Goal: Find specific fact: Find specific fact

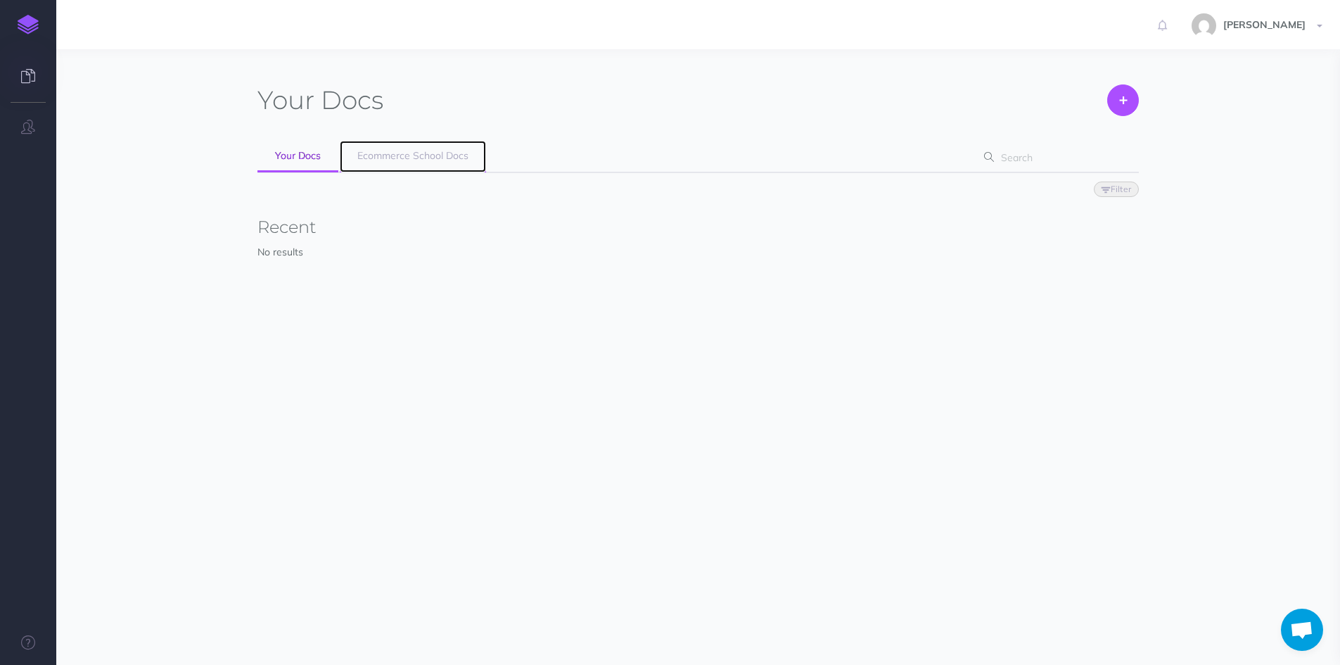
click at [403, 157] on span "Ecommerce School Docs" at bounding box center [412, 155] width 111 height 13
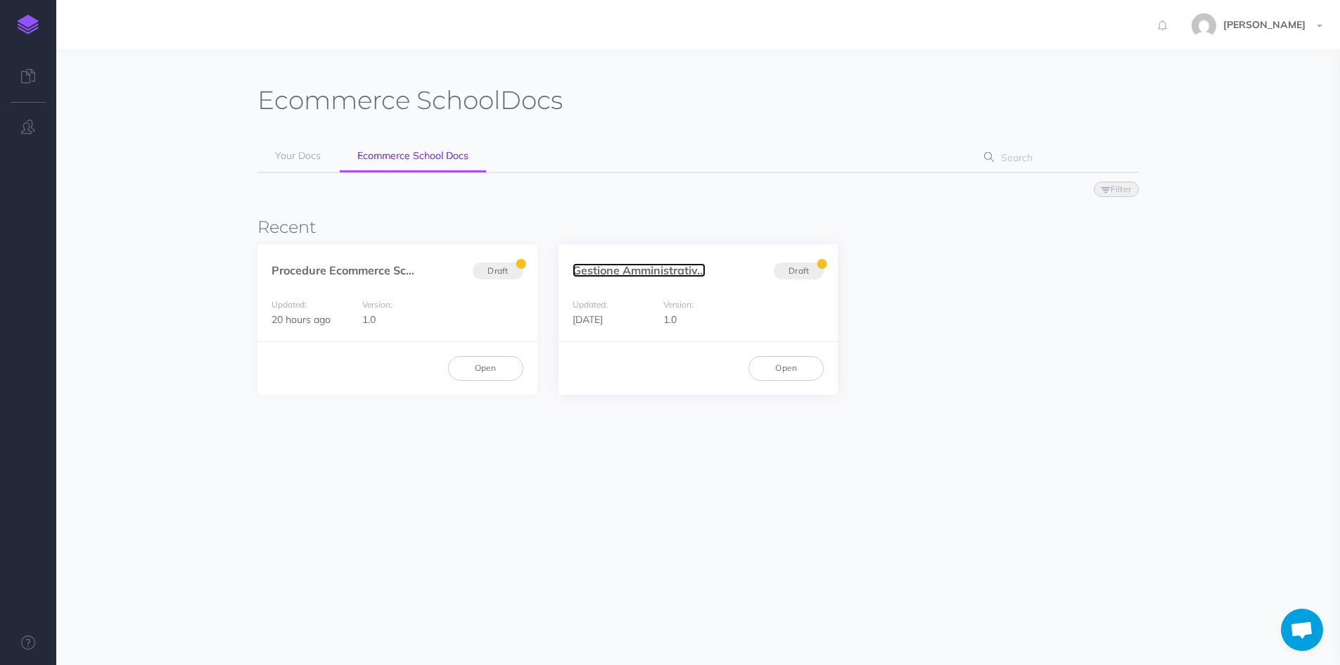
click at [599, 266] on link "Gestione Amministrativ..." at bounding box center [639, 270] width 133 height 14
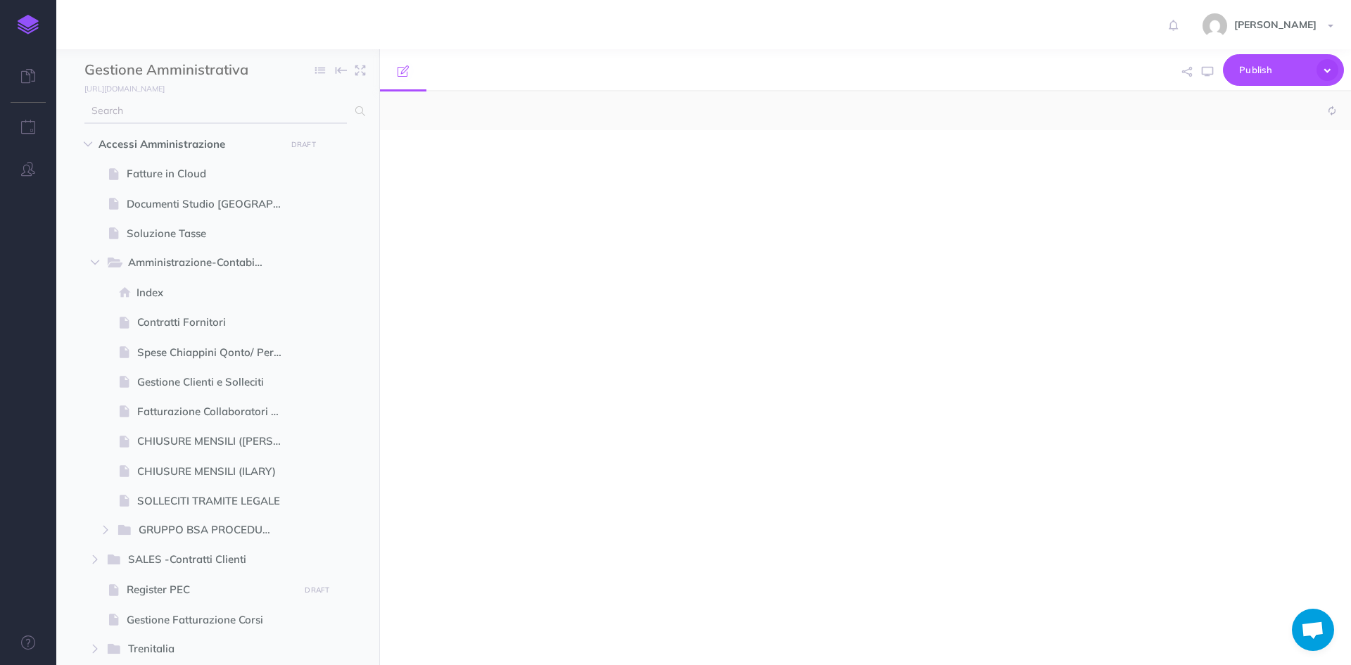
click at [153, 108] on input "text" at bounding box center [215, 110] width 262 height 25
select select "null"
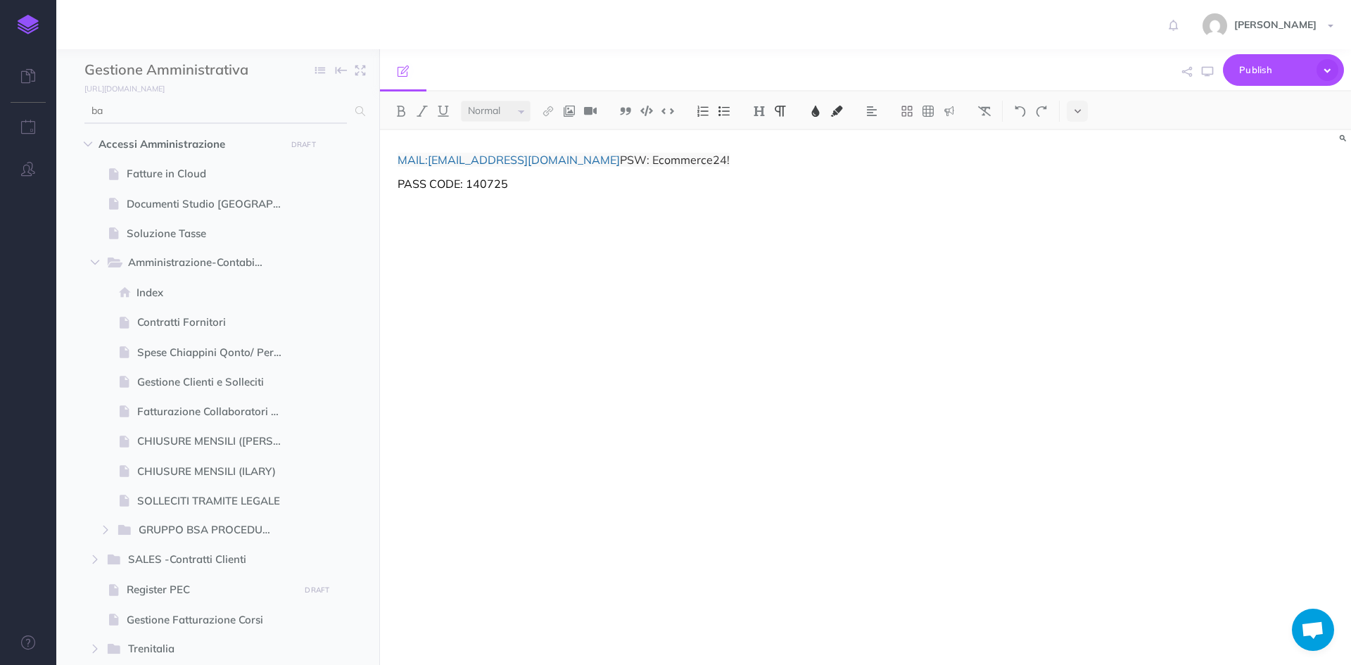
type input "ba"
click at [21, 21] on img at bounding box center [28, 25] width 21 height 20
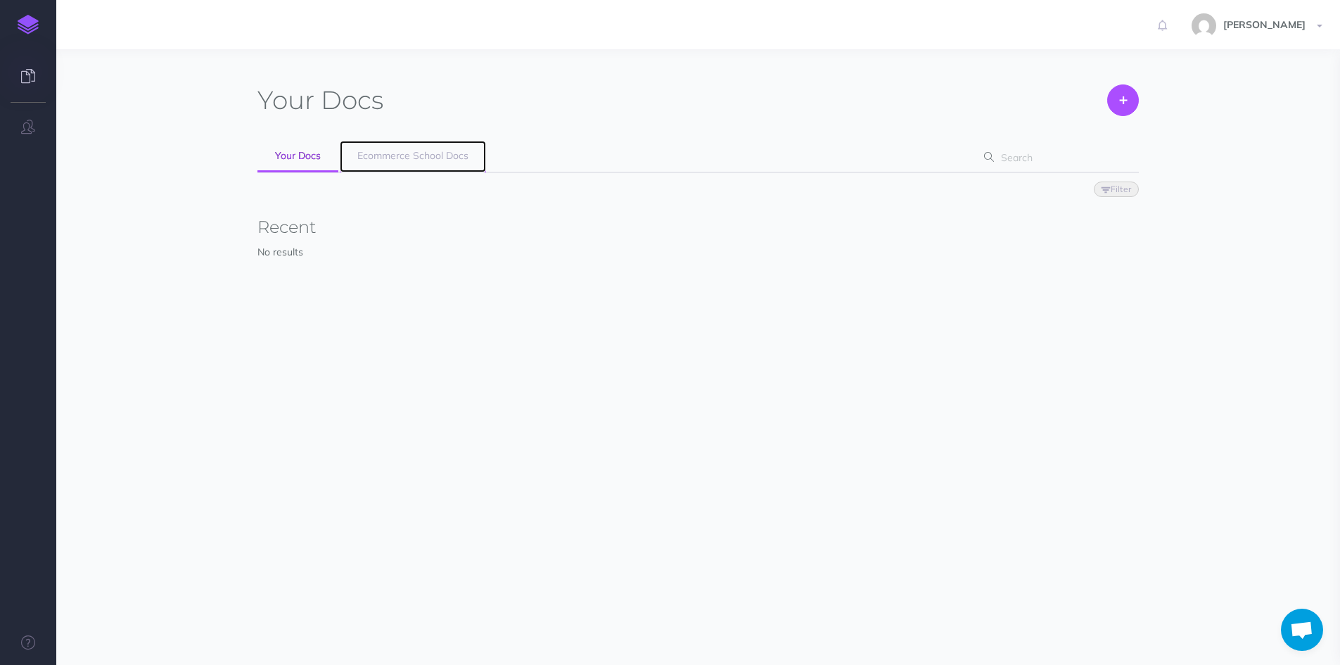
click at [443, 155] on span "Ecommerce School Docs" at bounding box center [412, 155] width 111 height 13
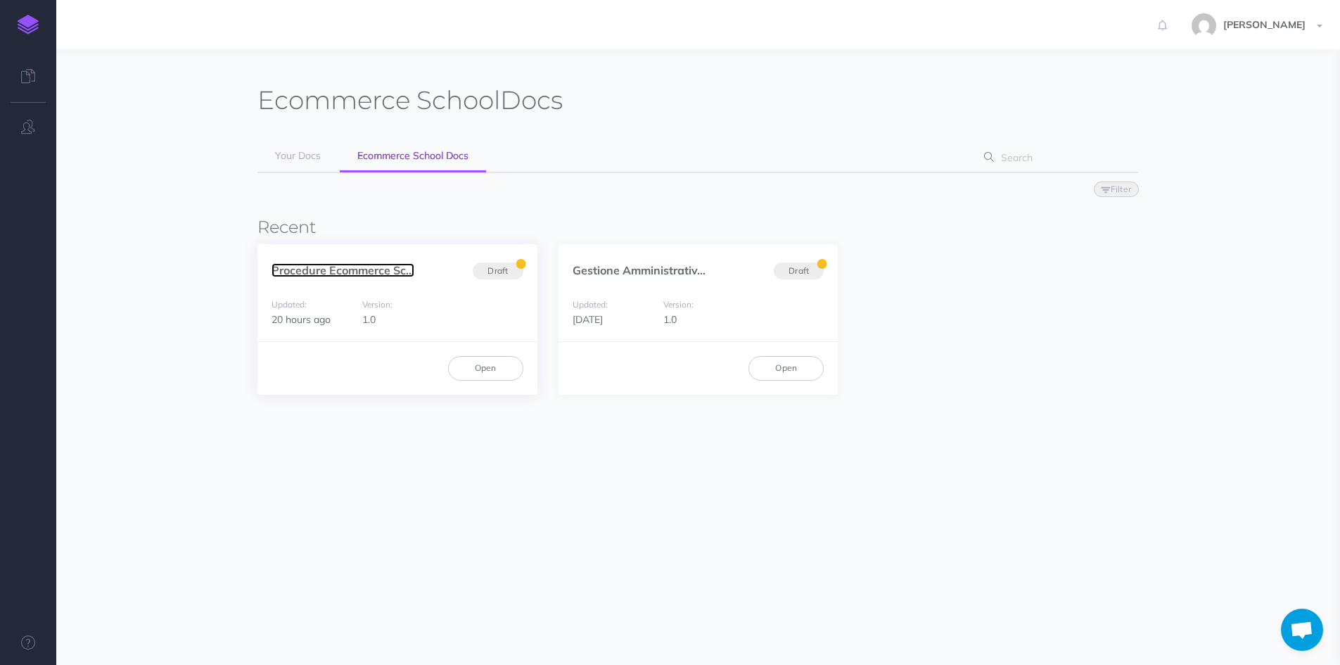
click at [322, 272] on link "Procedure Ecommerce Sc..." at bounding box center [343, 270] width 143 height 14
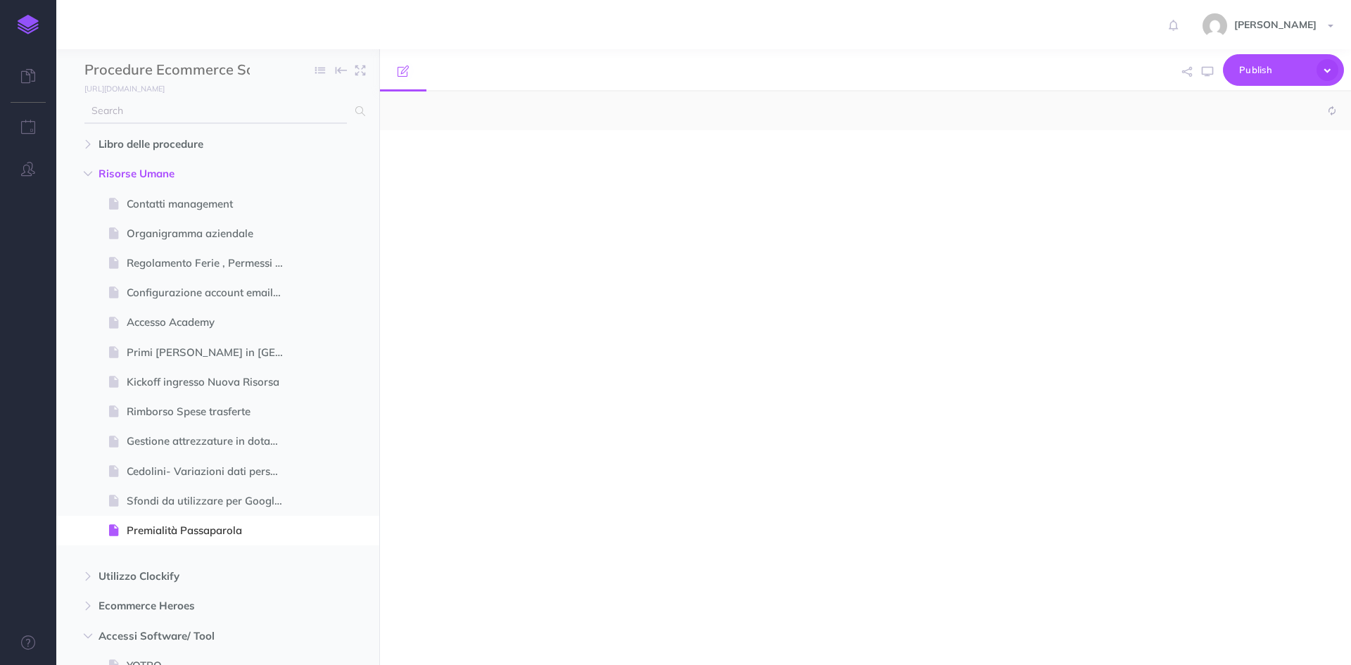
click at [151, 113] on input "text" at bounding box center [215, 110] width 262 height 25
select select "null"
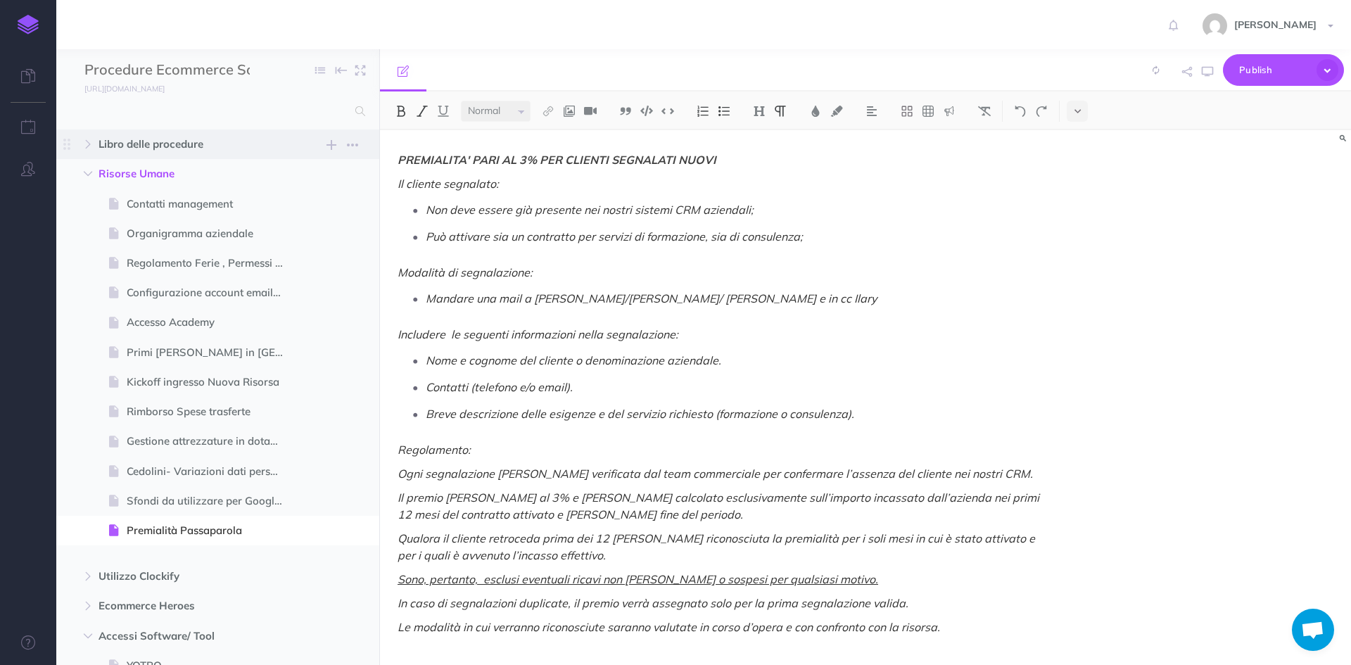
click at [155, 148] on span "Libro delle procedure" at bounding box center [187, 144] width 179 height 17
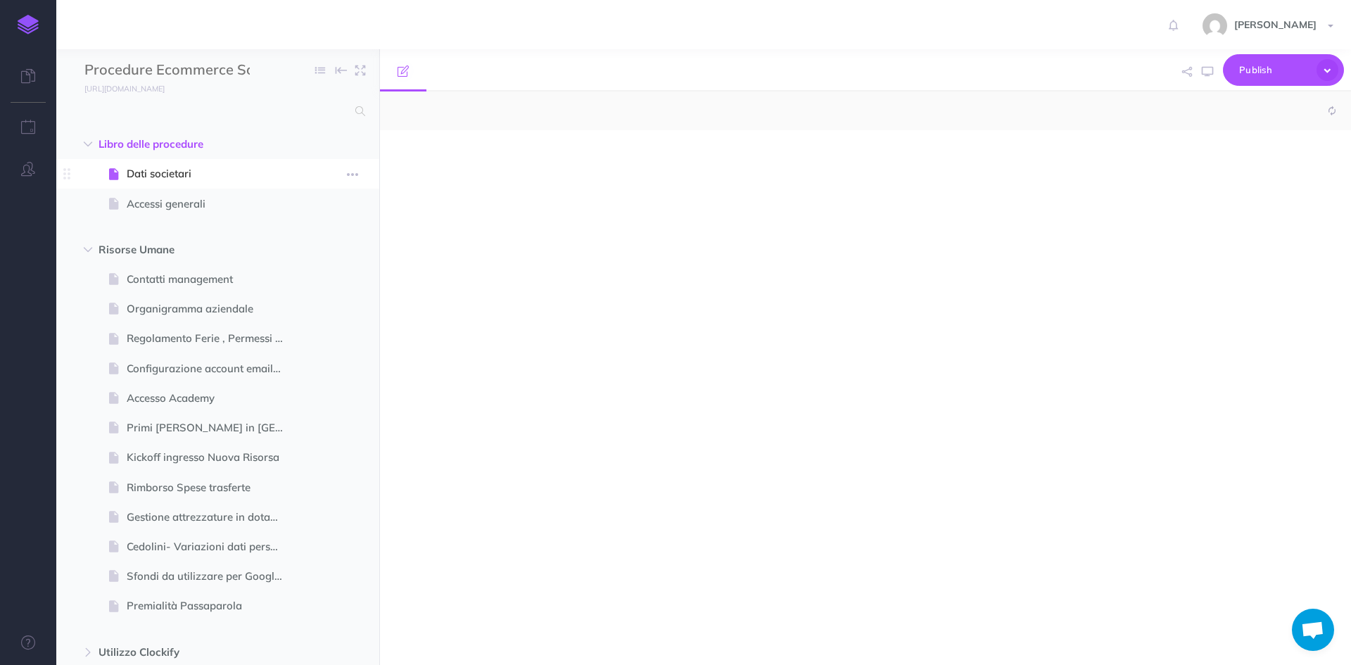
select select "null"
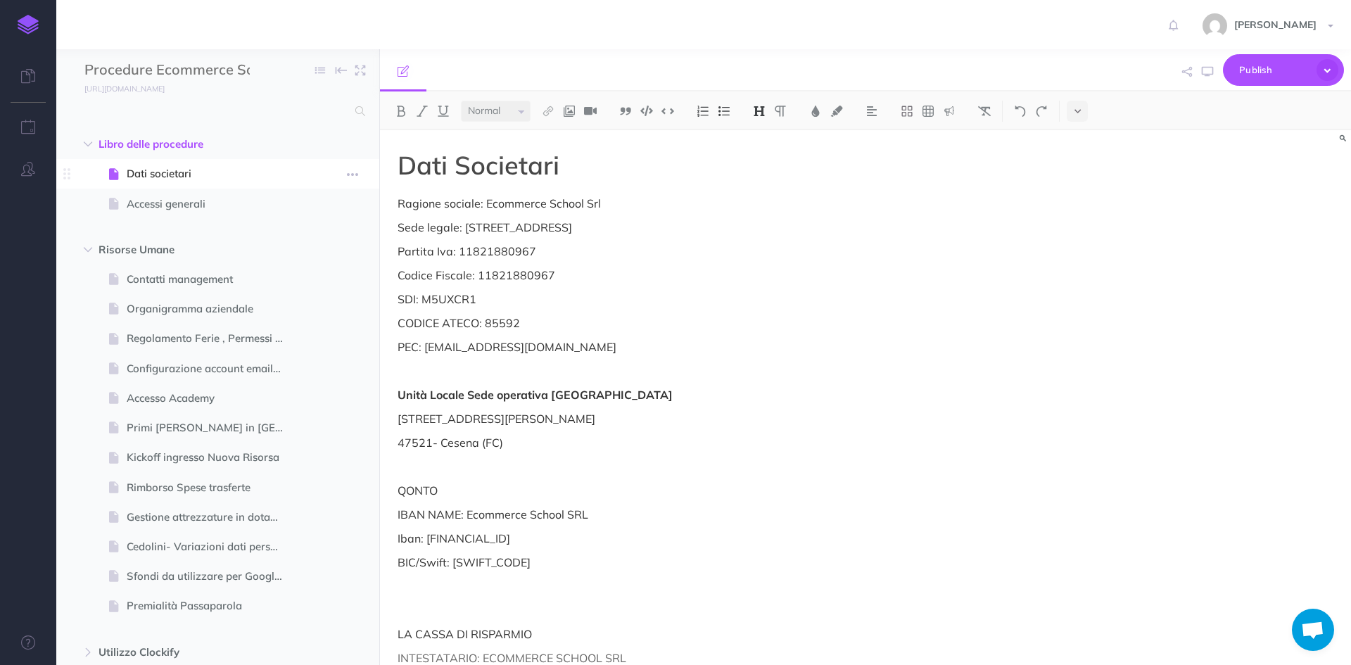
click at [159, 170] on span "Dati societari" at bounding box center [211, 173] width 168 height 17
click at [139, 170] on span "Dati societari" at bounding box center [211, 173] width 168 height 17
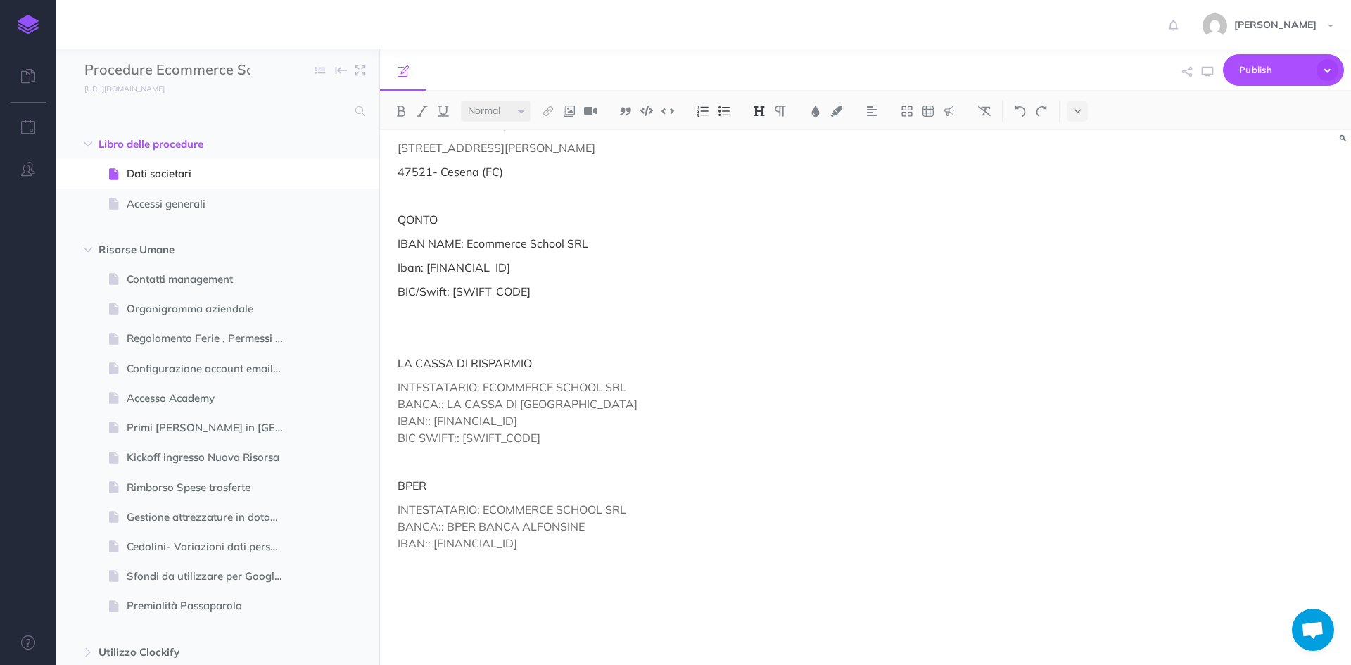
scroll to position [298, 0]
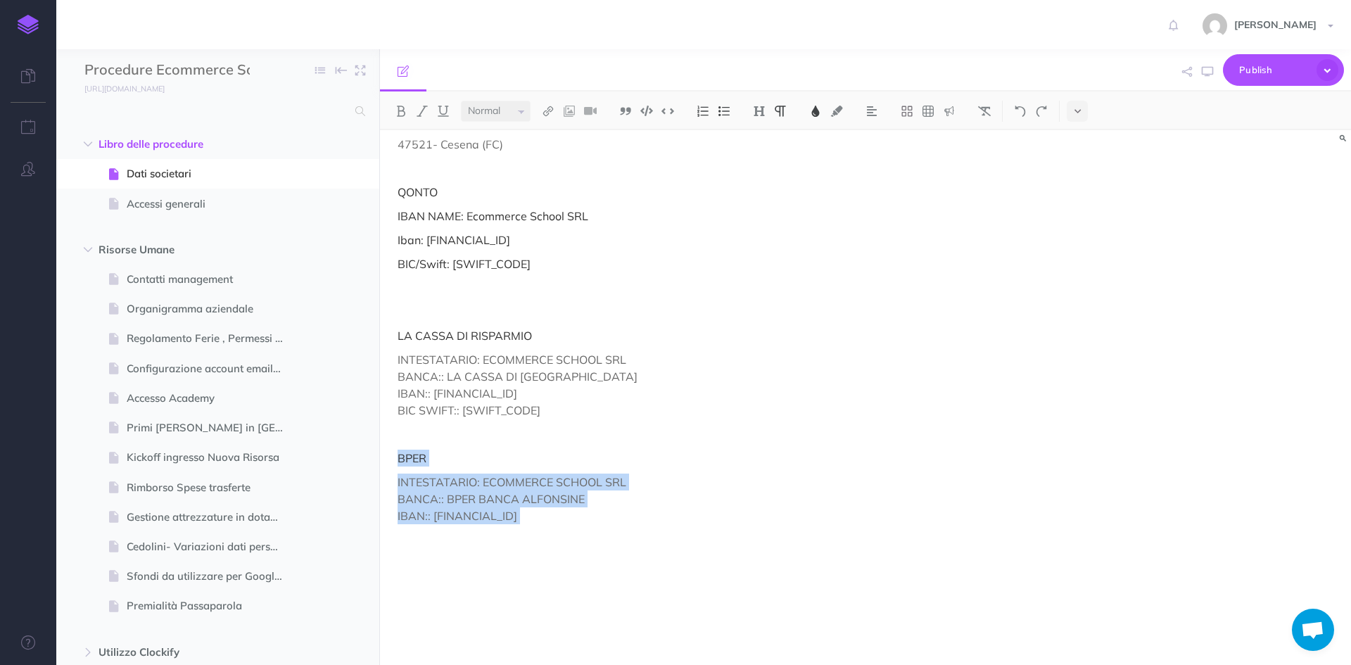
drag, startPoint x: 397, startPoint y: 460, endPoint x: 711, endPoint y: 538, distance: 323.2
click at [711, 538] on div "Dati Societari Ragione sociale: Ecommerce School Srl Sede legale: Via Copernico…" at bounding box center [720, 248] width 680 height 833
copy div "BPER INTESTATARIO: ECOMMERCE SCHOOL SRL BANCA:: BPER BANCA ALFONSINE IBAN:: IT4…"
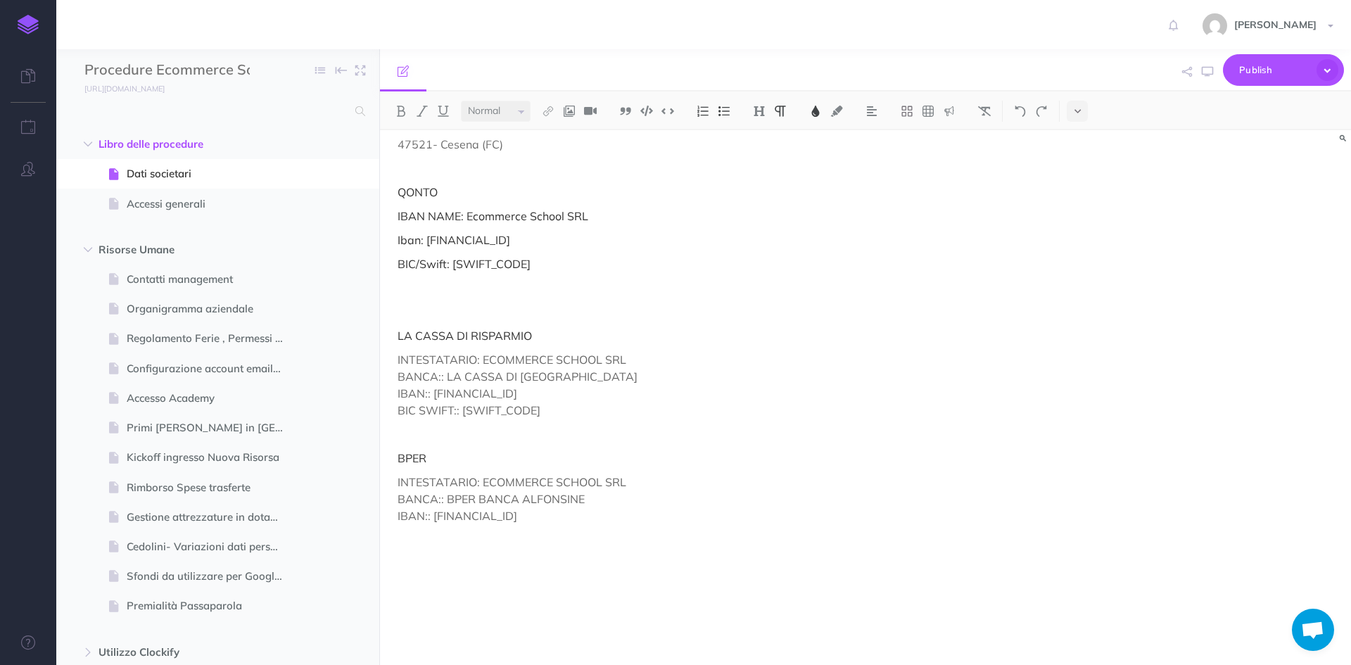
click at [28, 20] on img at bounding box center [28, 25] width 21 height 20
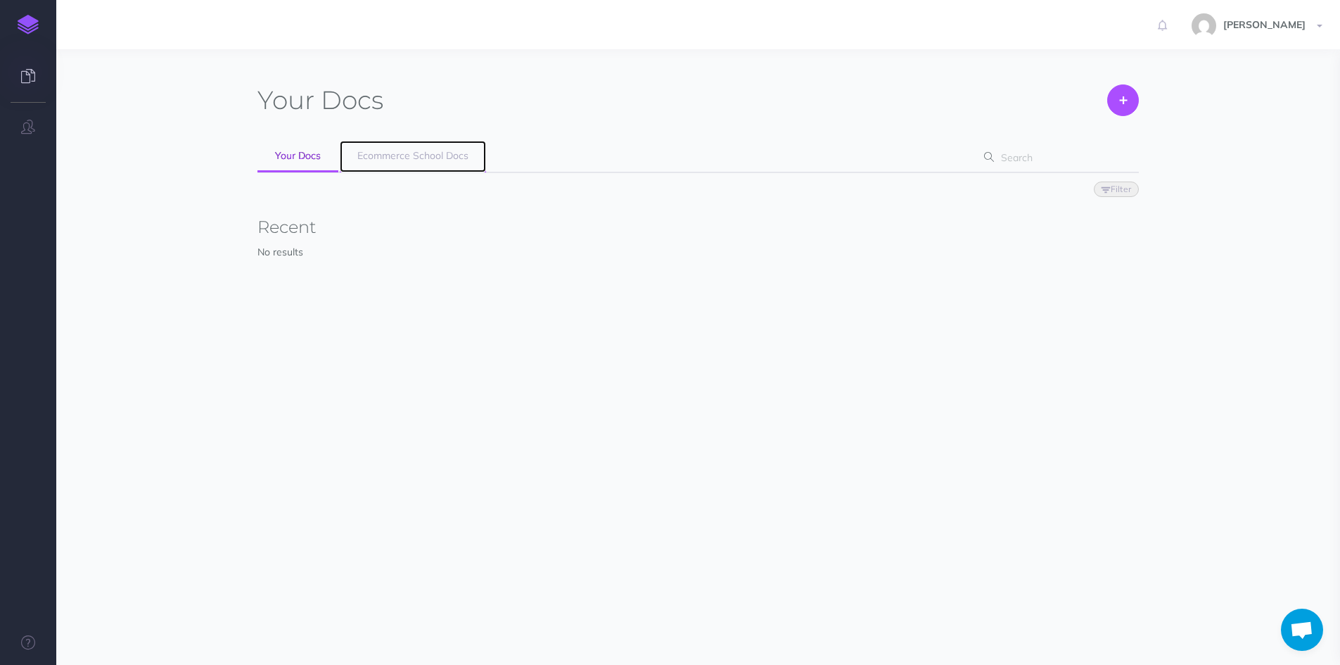
click at [419, 151] on span "Ecommerce School Docs" at bounding box center [412, 155] width 111 height 13
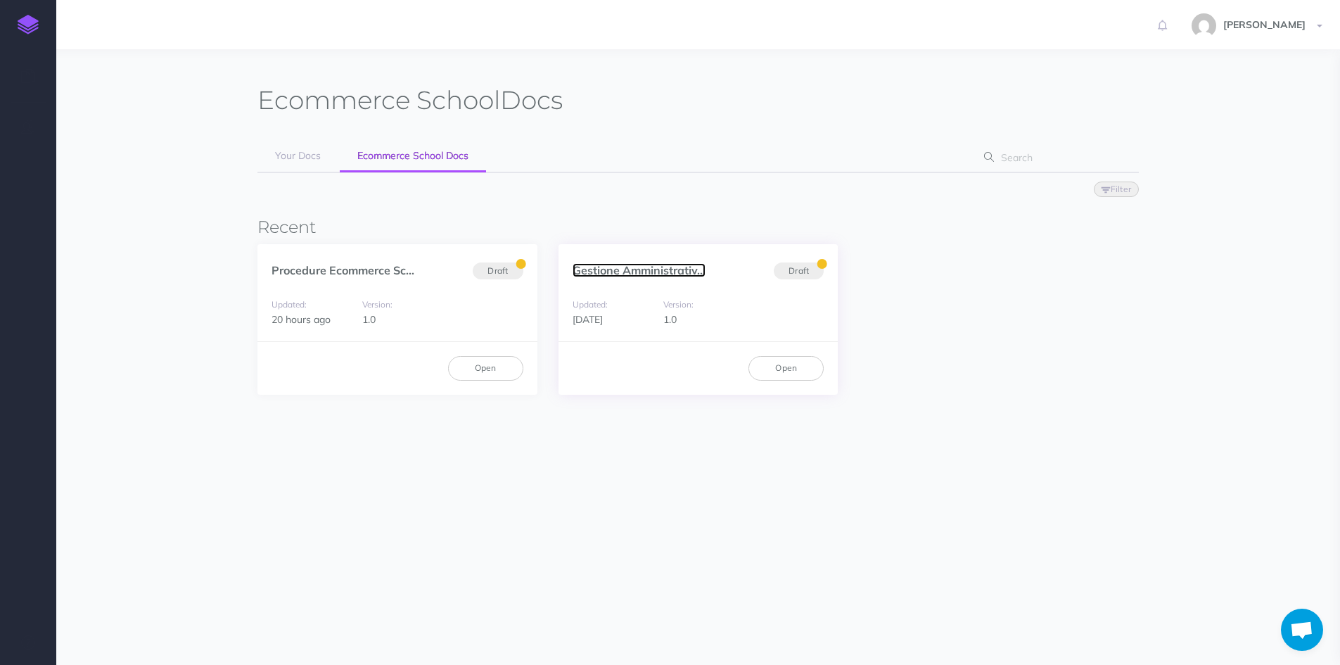
click at [655, 270] on link "Gestione Amministrativ..." at bounding box center [639, 270] width 133 height 14
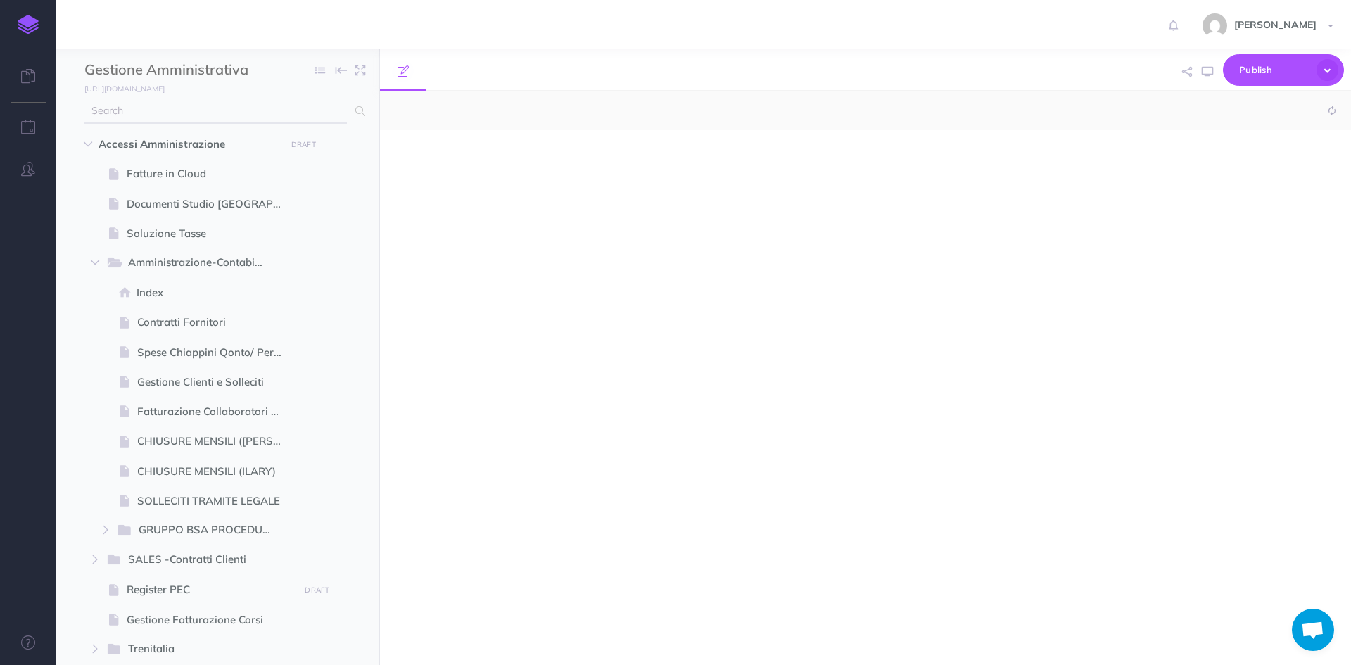
click at [269, 111] on input "text" at bounding box center [215, 110] width 262 height 25
select select "null"
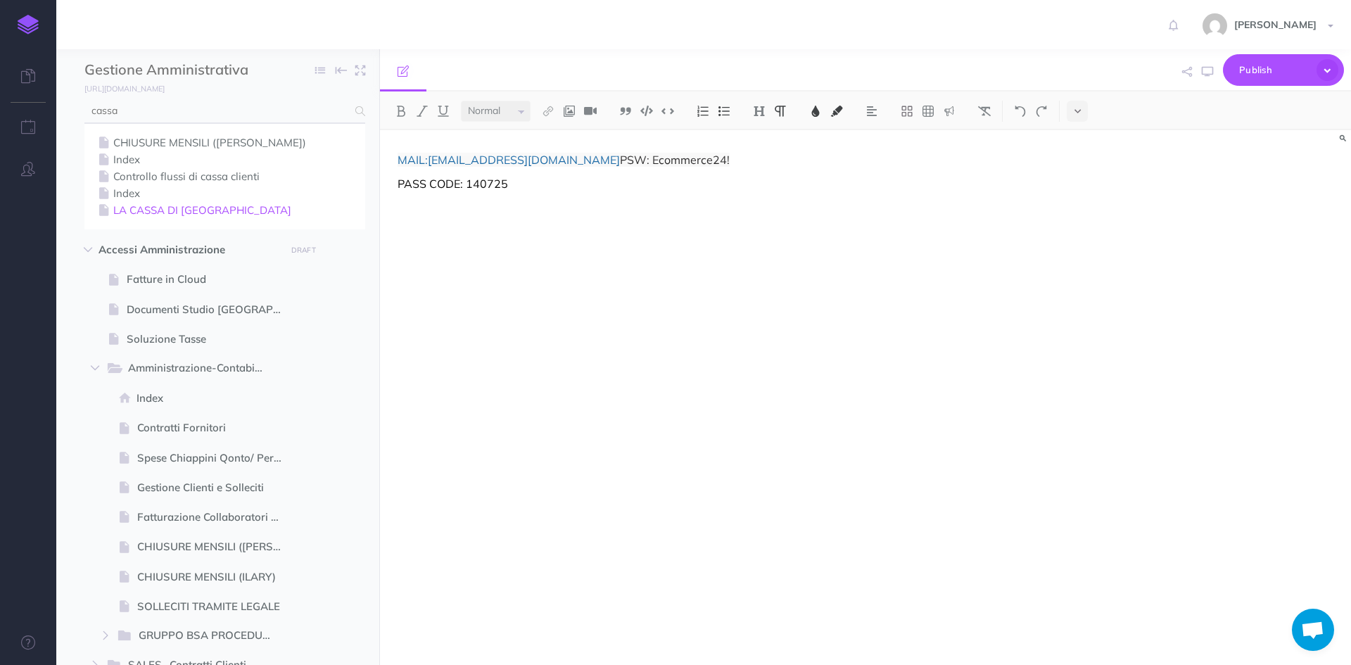
type input "cassa"
click at [199, 210] on link "LA CASSA DI [GEOGRAPHIC_DATA]" at bounding box center [225, 210] width 260 height 17
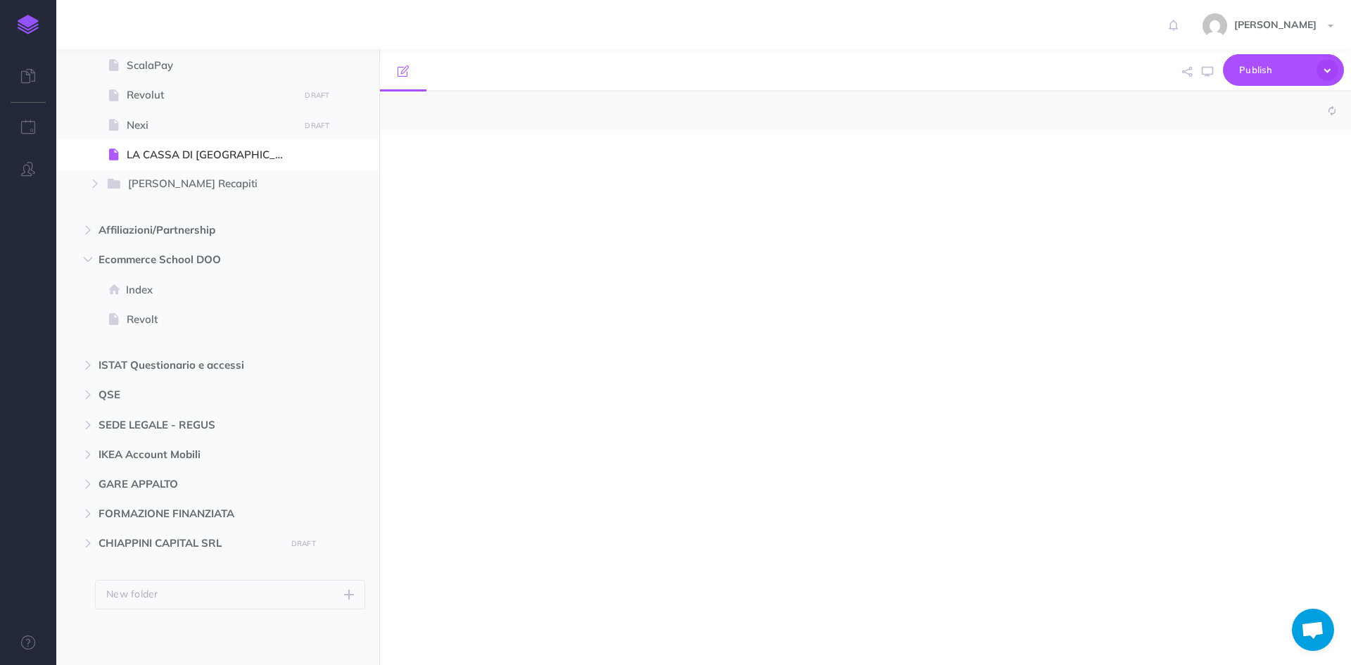
scroll to position [1745, 0]
select select "null"
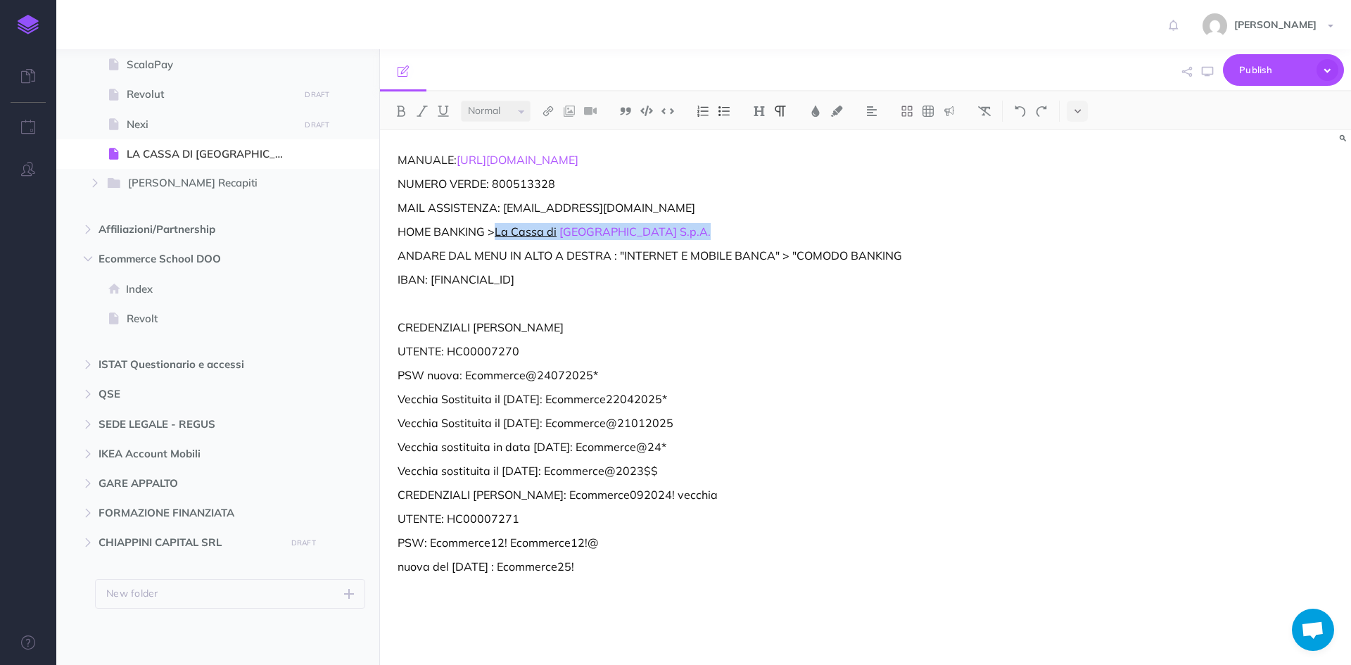
drag, startPoint x: 586, startPoint y: 235, endPoint x: 499, endPoint y: 235, distance: 87.2
click at [499, 235] on p "HOME BANKING > La Cassa di [GEOGRAPHIC_DATA] S.p.A." at bounding box center [719, 231] width 644 height 17
copy p "La Cassa di Ravenna S.p.A."
drag, startPoint x: 692, startPoint y: 315, endPoint x: 654, endPoint y: 317, distance: 38.0
click at [689, 314] on div "MANUALE: [URL][DOMAIN_NAME] NUMERO VERDE: 800513328 MAIL ASSISTENZA: [EMAIL_ADD…" at bounding box center [720, 390] width 680 height 521
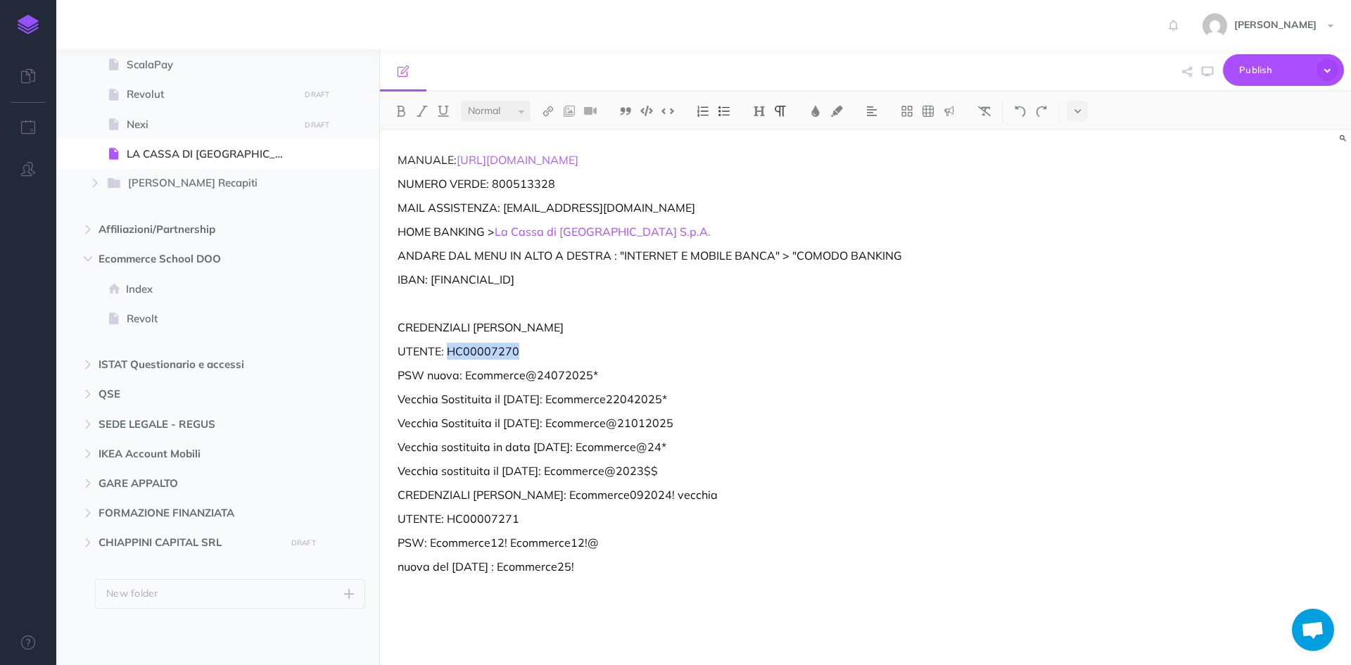
drag, startPoint x: 527, startPoint y: 350, endPoint x: 449, endPoint y: 351, distance: 78.1
click at [449, 351] on p "UTENTE: HC00007270" at bounding box center [719, 351] width 644 height 17
copy p "HC00007270"
drag, startPoint x: 503, startPoint y: 377, endPoint x: 464, endPoint y: 377, distance: 38.7
click at [464, 377] on p "PSW nuova: Ecommerce@24072025*" at bounding box center [719, 375] width 644 height 17
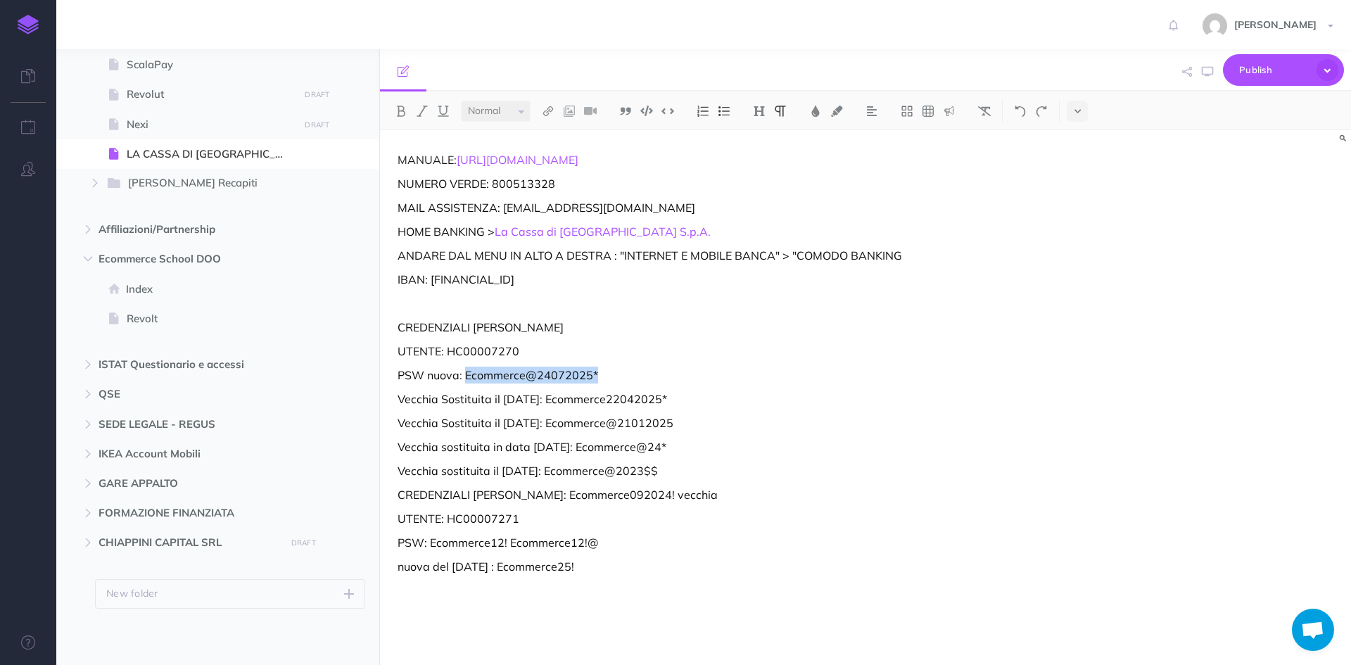
copy p "Ecommerce@24072025*"
